Goal: Transaction & Acquisition: Purchase product/service

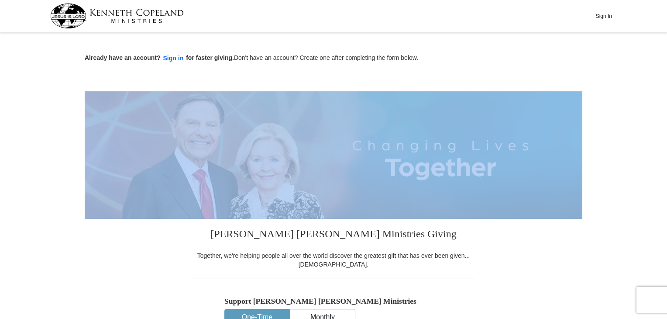
drag, startPoint x: 666, startPoint y: 50, endPoint x: 670, endPoint y: 198, distance: 147.7
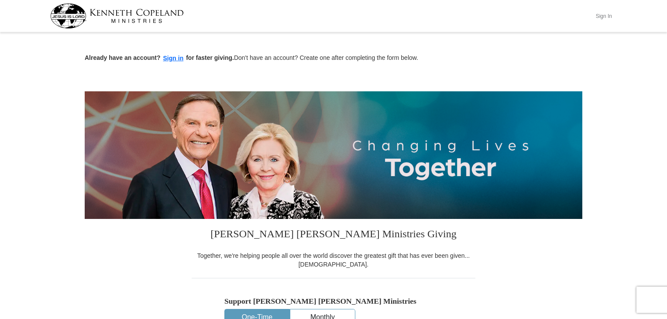
click at [604, 17] on button "Sign In" at bounding box center [604, 16] width 26 height 14
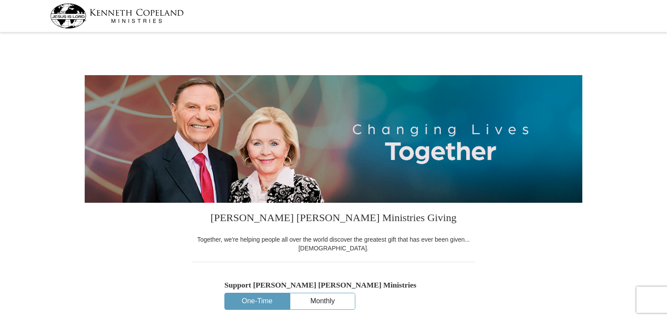
select select "NM"
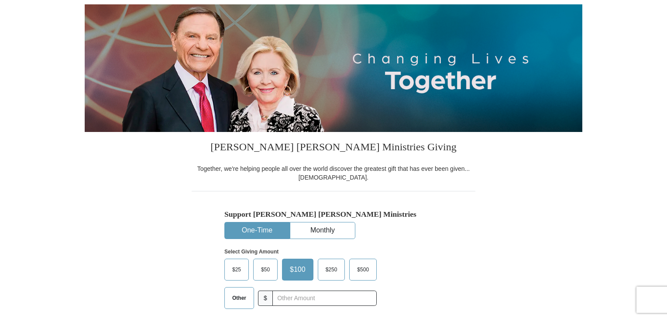
scroll to position [64, 0]
